Goal: Information Seeking & Learning: Find specific fact

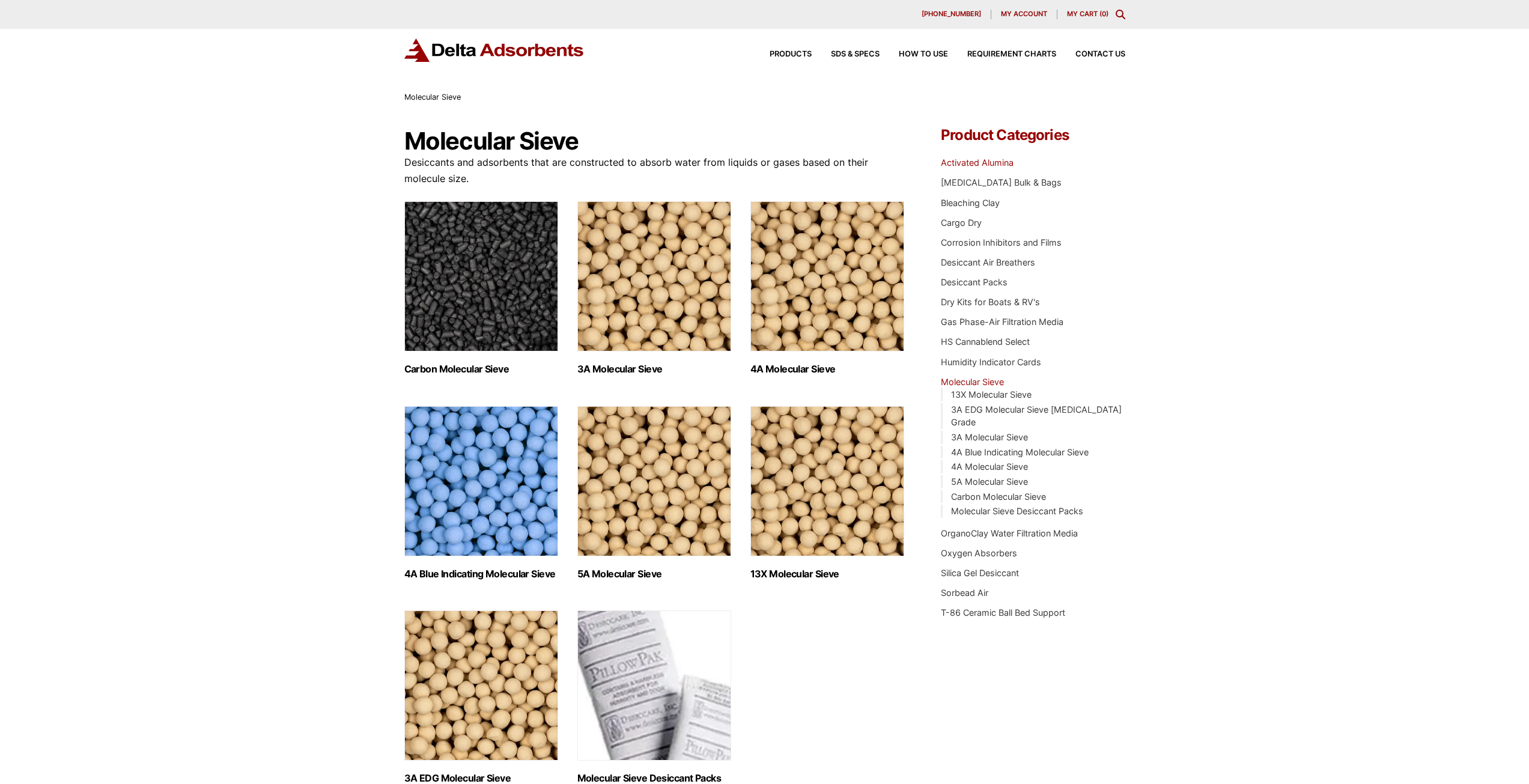
click at [982, 163] on link "Activated Alumina" at bounding box center [977, 162] width 73 height 10
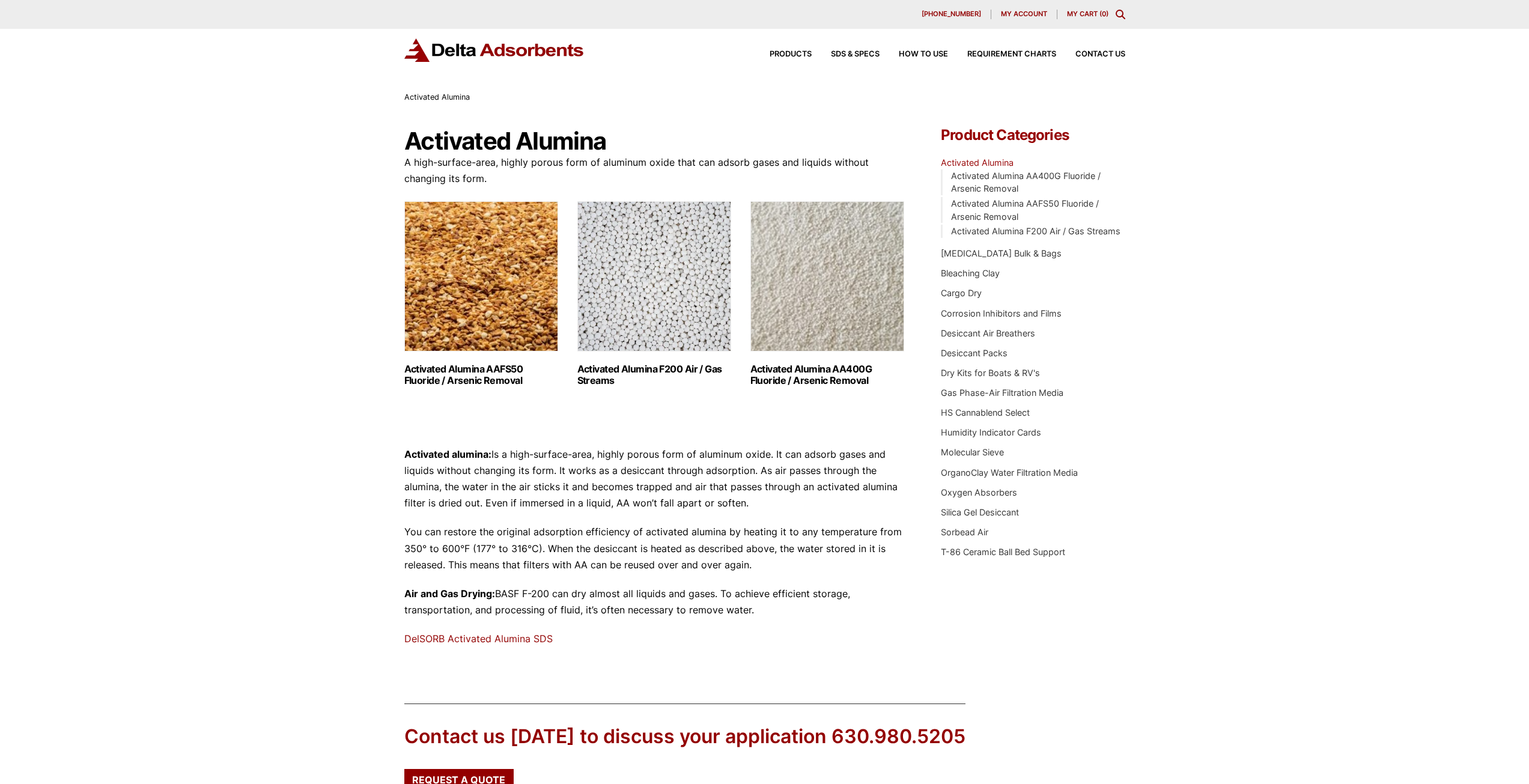
click at [660, 314] on img "Visit product category Activated Alumina F200 Air / Gas Streams" at bounding box center [654, 277] width 153 height 150
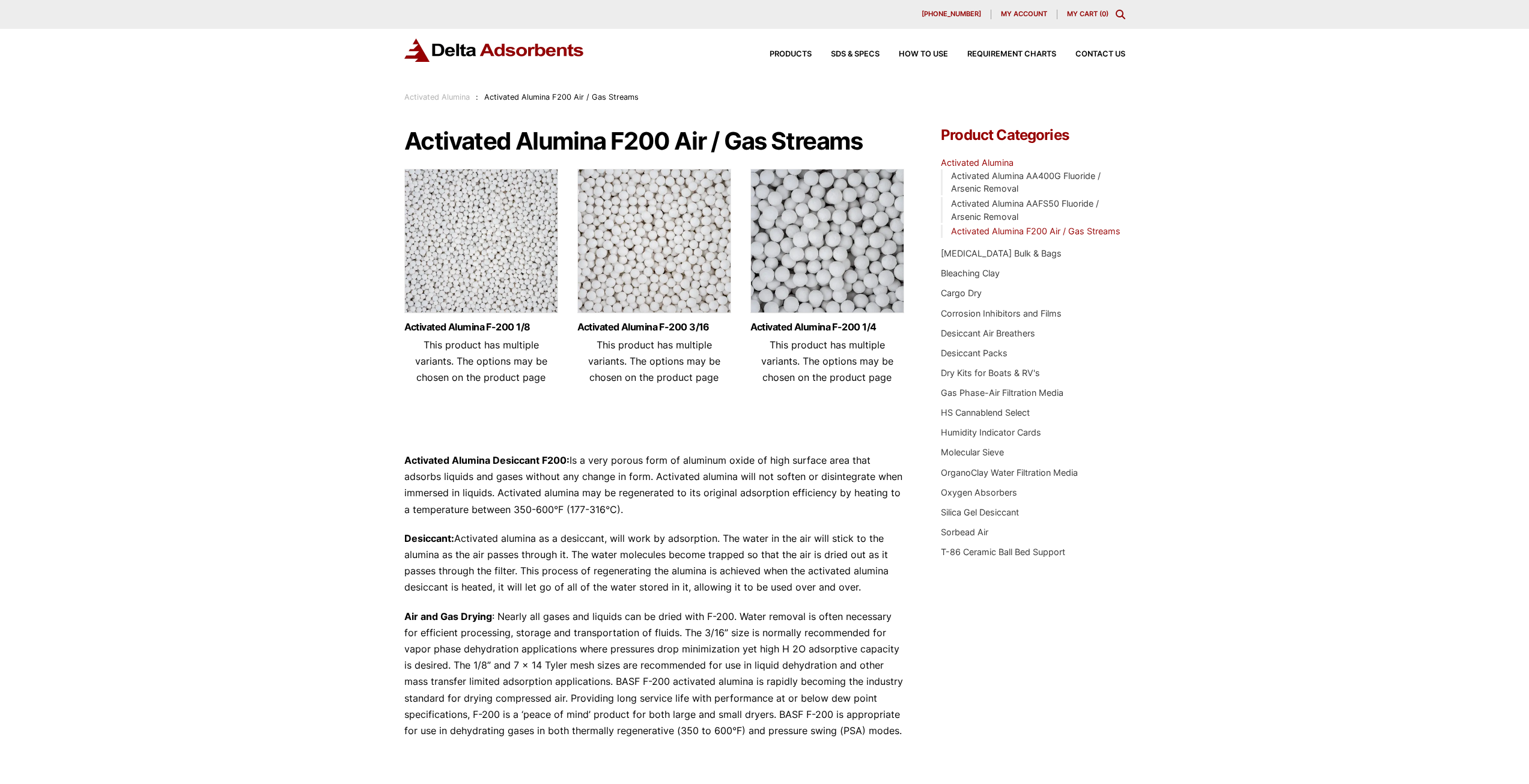
click at [661, 267] on img at bounding box center [654, 244] width 153 height 150
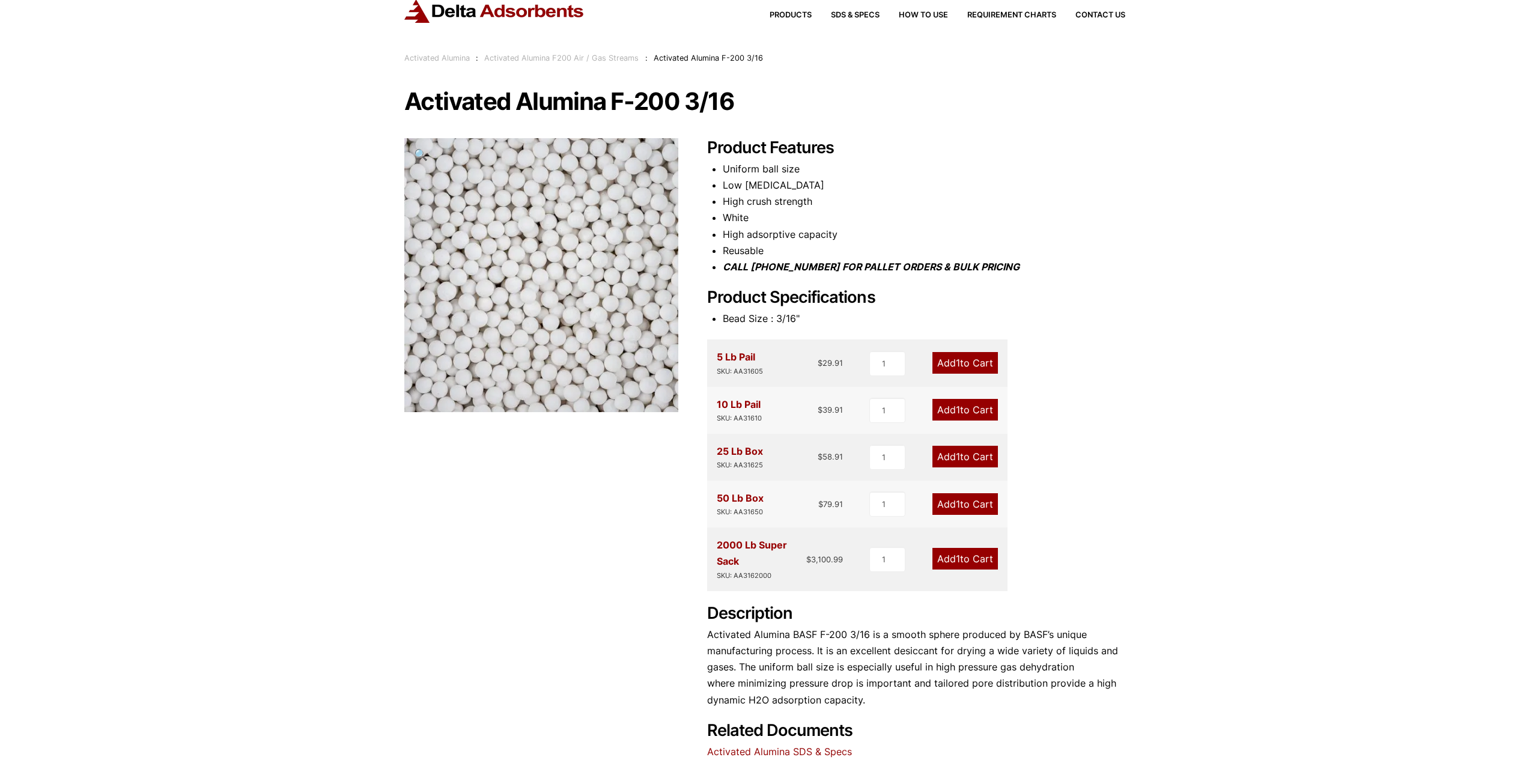
scroll to position [60, 0]
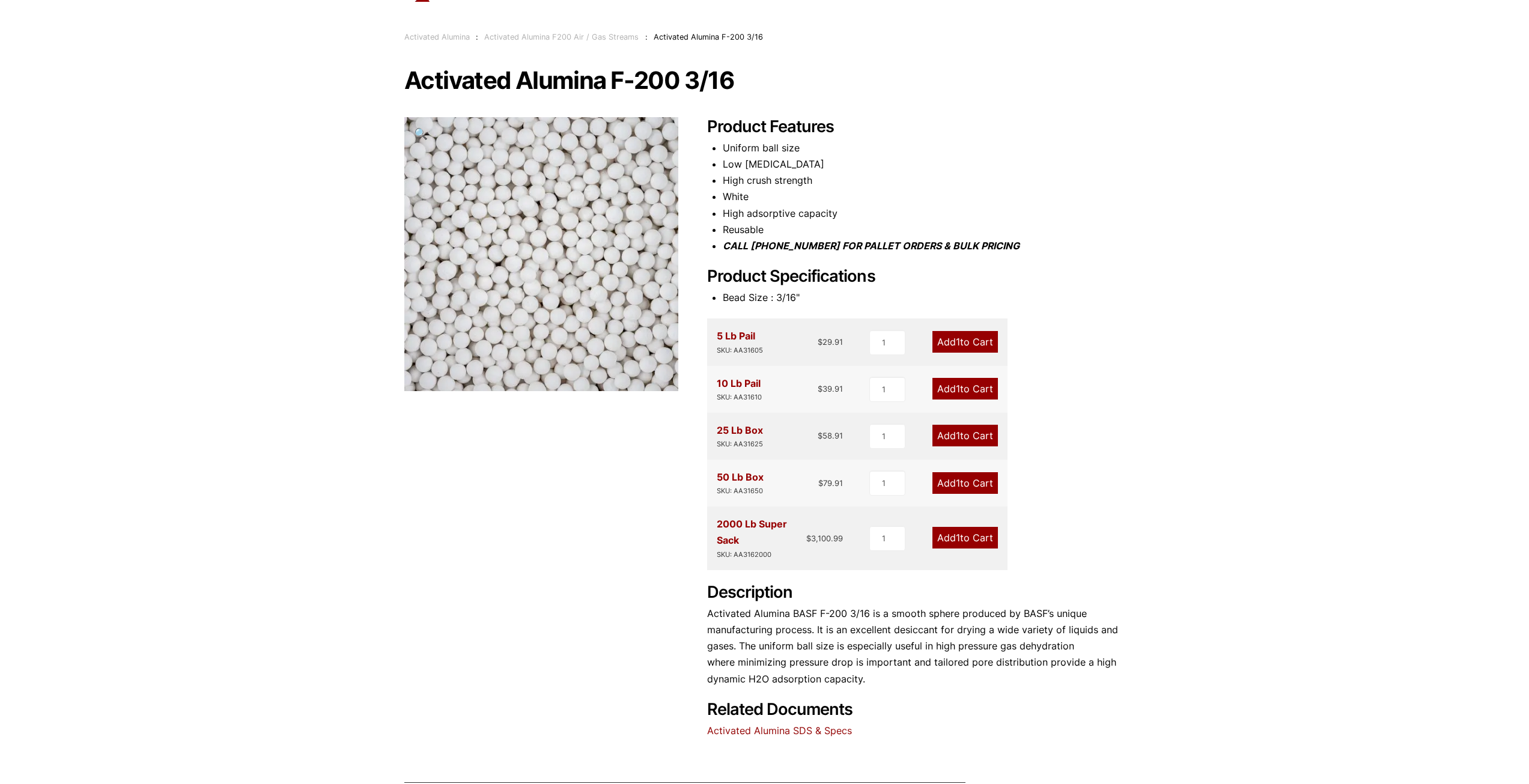
click at [790, 731] on link "Activated Alumina SDS & Specs" at bounding box center [779, 731] width 145 height 12
drag, startPoint x: 611, startPoint y: 81, endPoint x: 748, endPoint y: 84, distance: 137.0
click at [748, 84] on h1 "Activated Alumina F-200 3/16" at bounding box center [765, 81] width 721 height 26
click at [792, 732] on link "Activated Alumina SDS & Specs" at bounding box center [779, 731] width 145 height 12
click at [784, 727] on link "Activated Alumina SDS & Specs" at bounding box center [779, 731] width 145 height 12
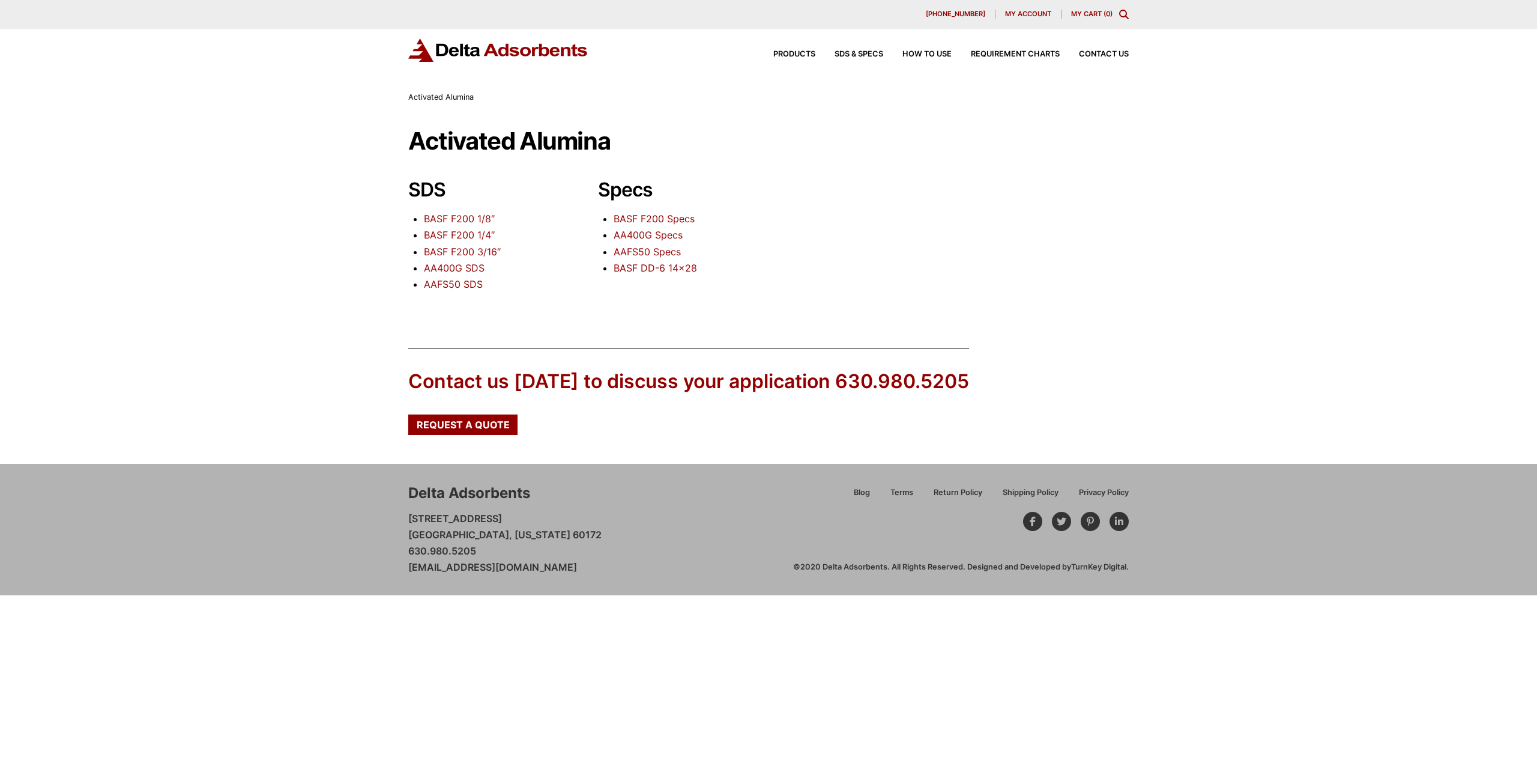
click at [492, 253] on link "BASF F200 3/16″" at bounding box center [462, 252] width 77 height 12
click at [665, 218] on link "BASF F200 Specs" at bounding box center [654, 218] width 81 height 12
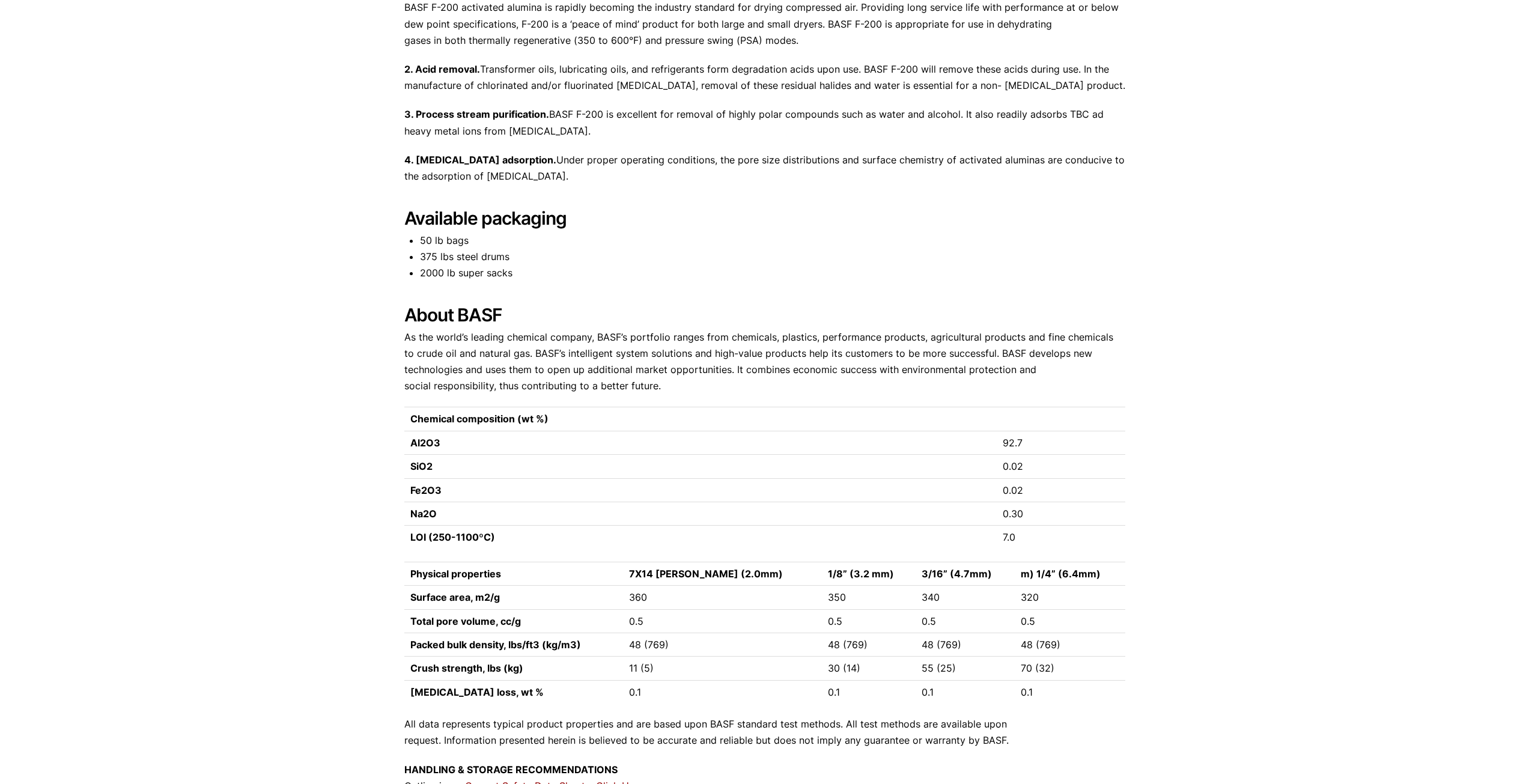
scroll to position [781, 0]
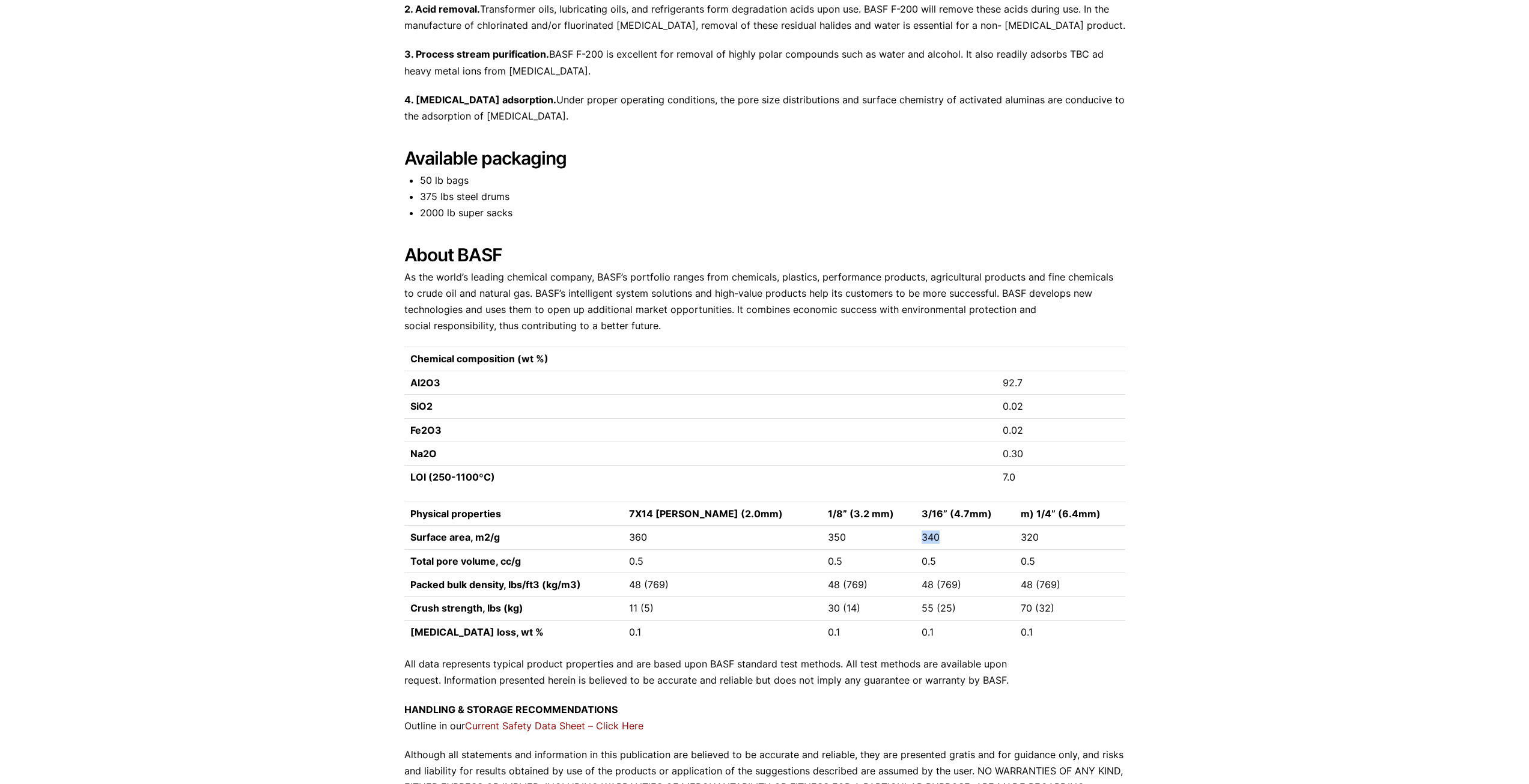
drag, startPoint x: 936, startPoint y: 519, endPoint x: 910, endPoint y: 520, distance: 26.0
click at [915, 525] on td "340" at bounding box center [964, 537] width 98 height 23
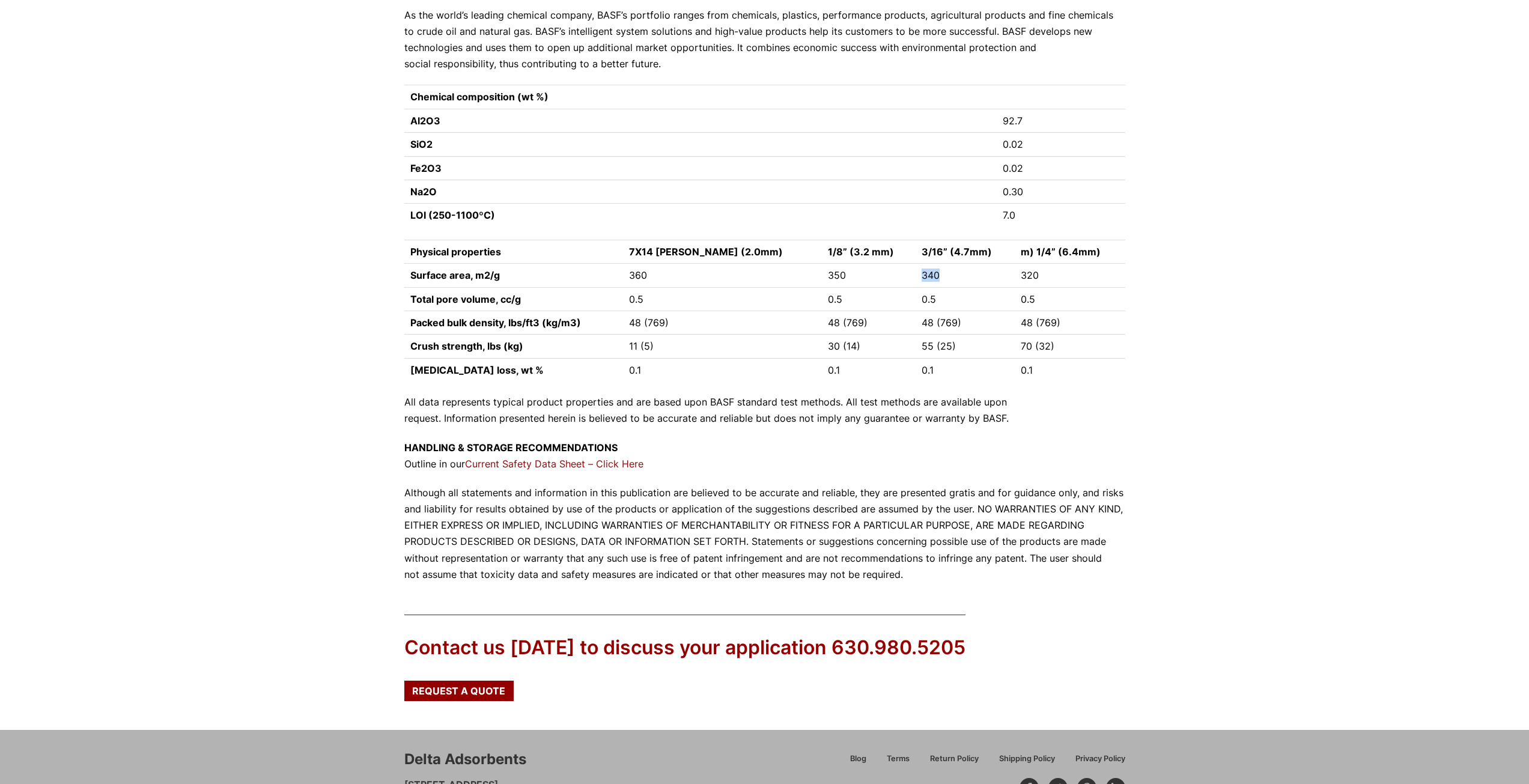
scroll to position [1021, 0]
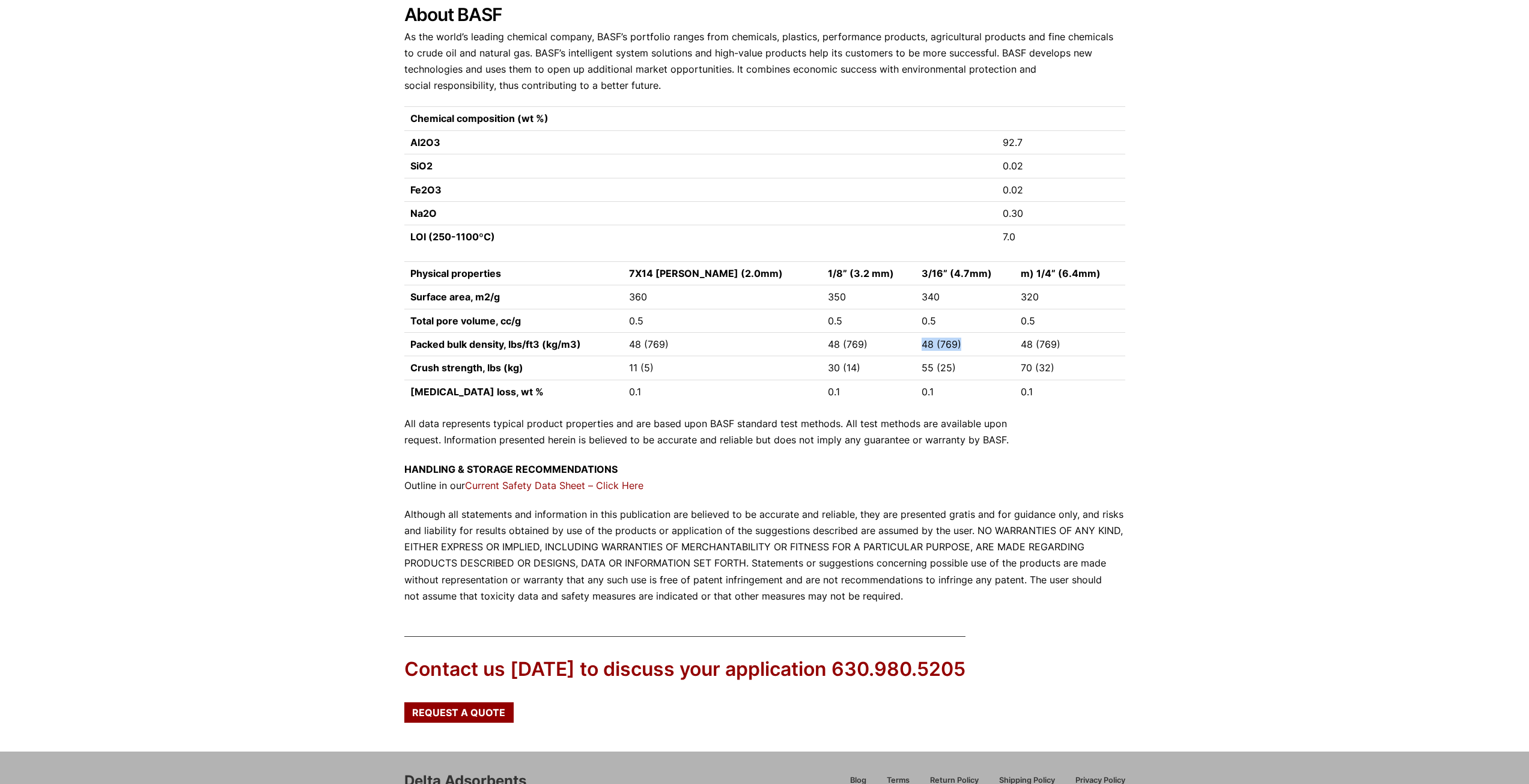
drag, startPoint x: 914, startPoint y: 329, endPoint x: 961, endPoint y: 332, distance: 47.1
click at [961, 332] on td "48 (769)" at bounding box center [964, 344] width 98 height 23
